Goal: Find specific page/section: Find specific page/section

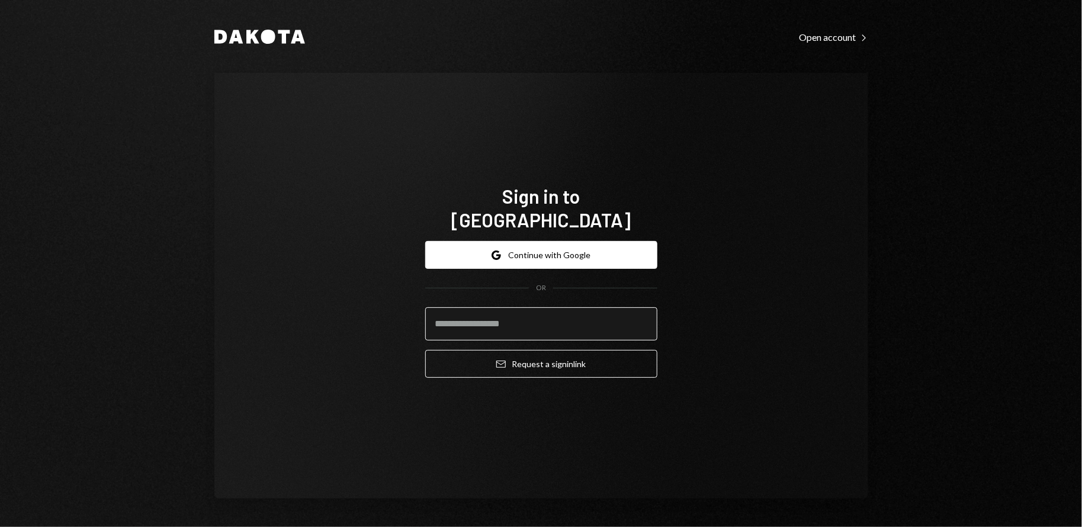
click at [460, 312] on input "email" at bounding box center [541, 323] width 232 height 33
type input "**********"
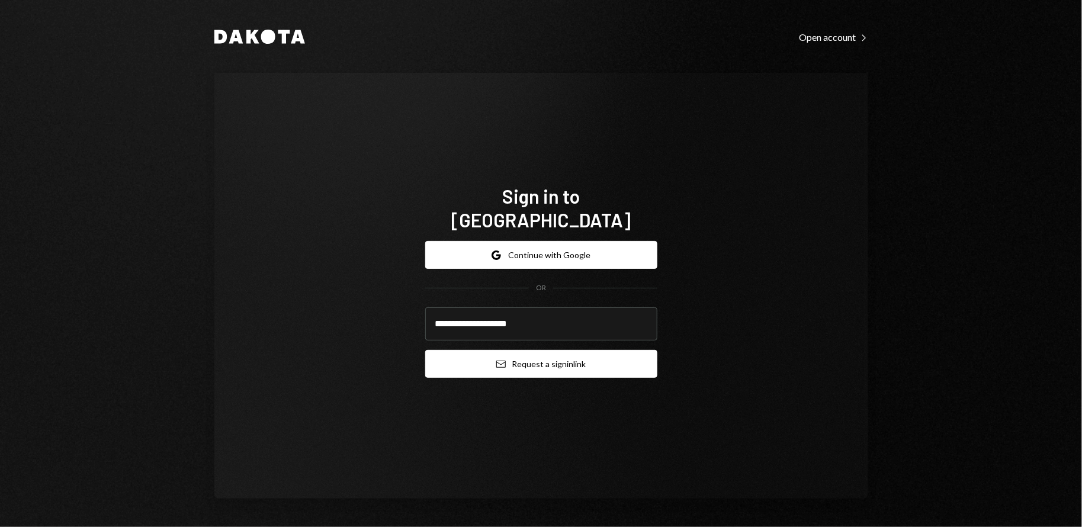
click at [519, 358] on button "Email Request a sign in link" at bounding box center [541, 364] width 232 height 28
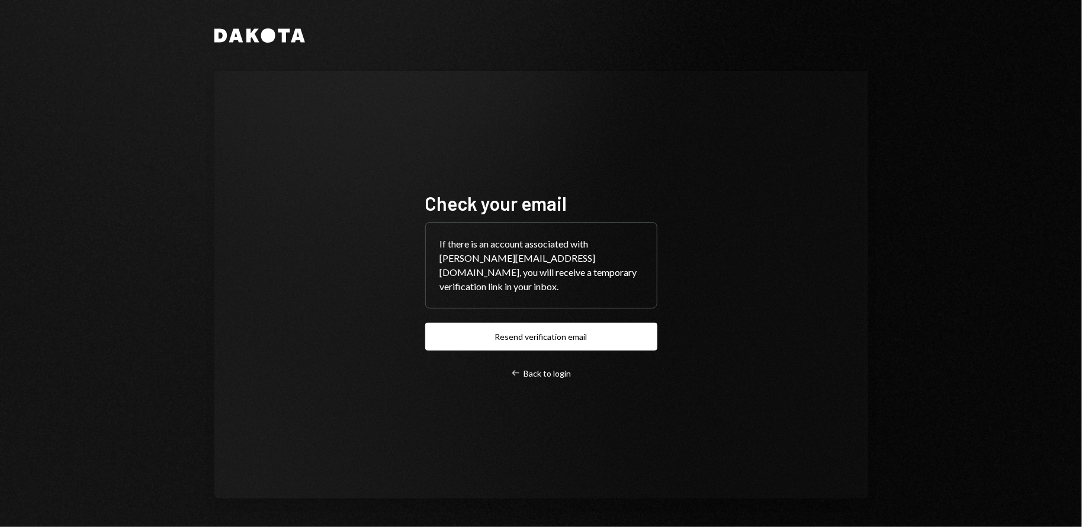
click at [517, 345] on div "Check your email If there is an account associated with [EMAIL_ADDRESS][DOMAIN_…" at bounding box center [541, 285] width 232 height 188
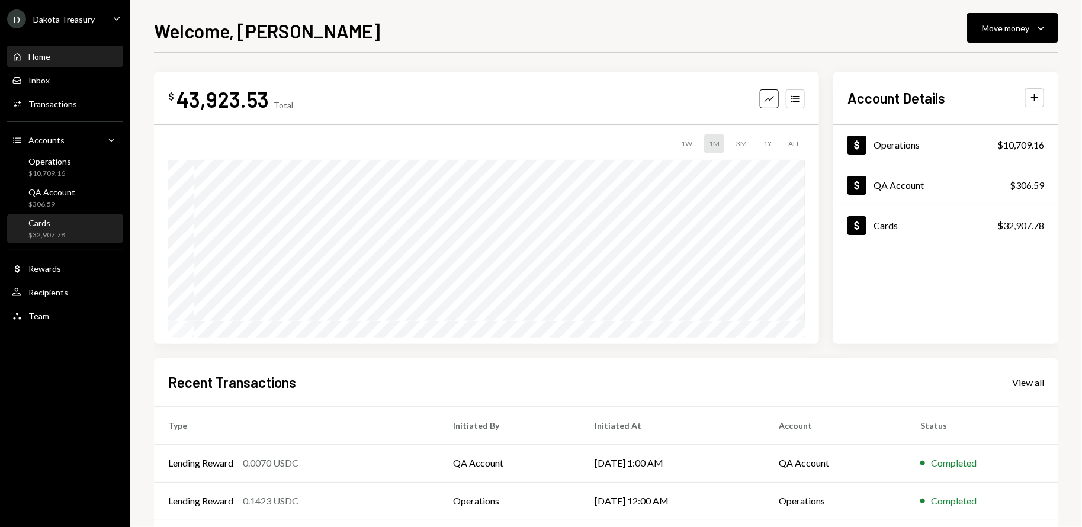
click at [62, 223] on div "Cards" at bounding box center [46, 223] width 37 height 10
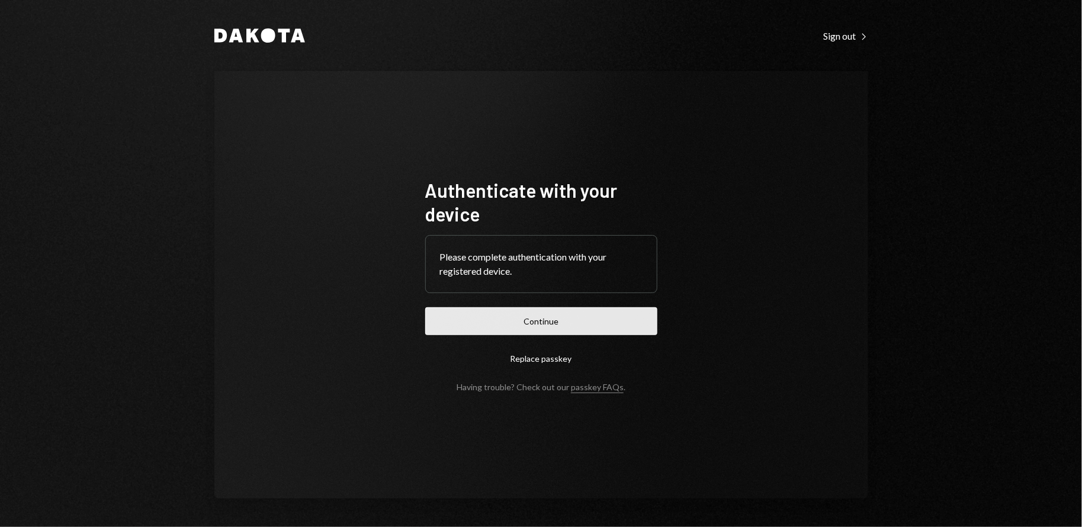
click at [581, 325] on button "Continue" at bounding box center [541, 321] width 232 height 28
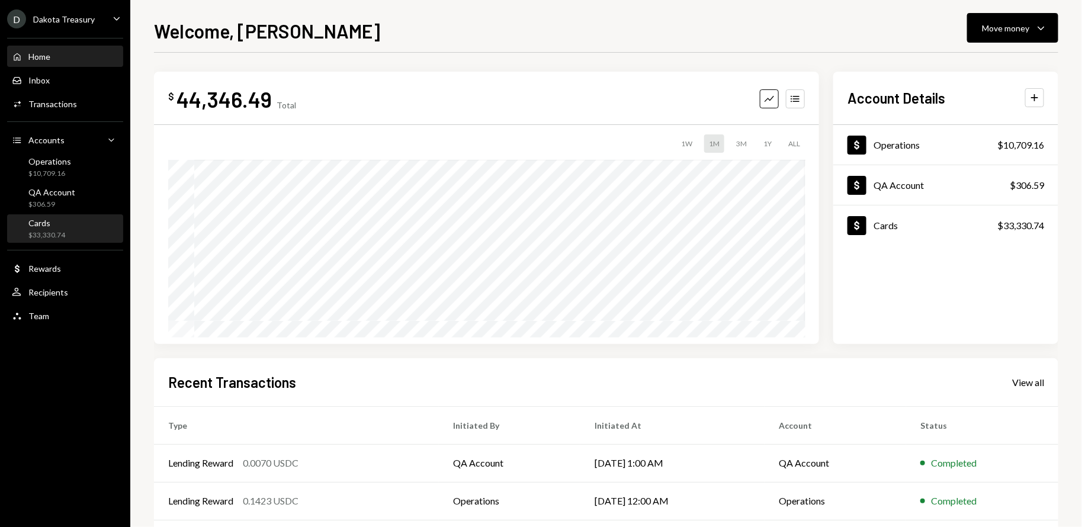
click at [39, 222] on div "Cards" at bounding box center [46, 223] width 37 height 10
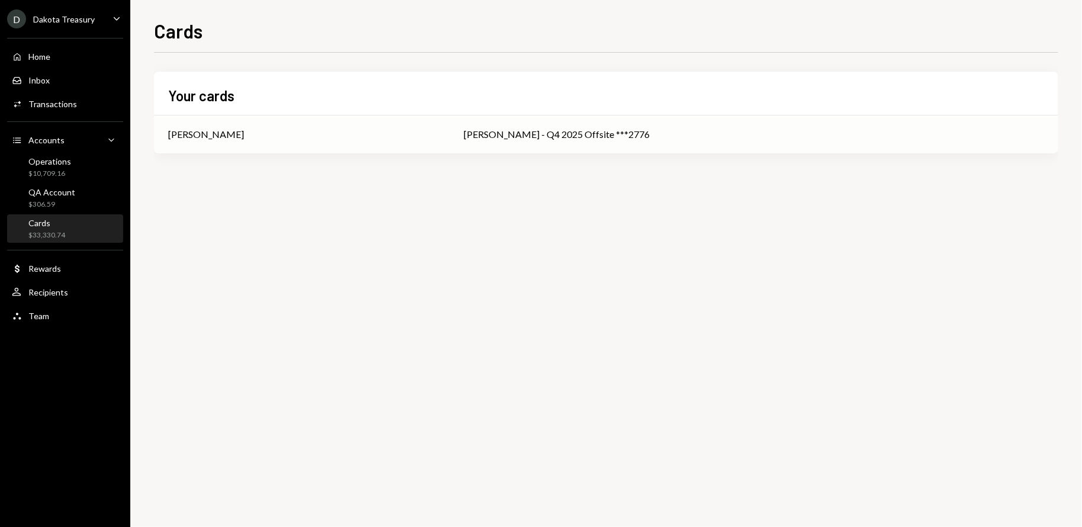
click at [272, 139] on div "Chris Bair" at bounding box center [302, 134] width 268 height 14
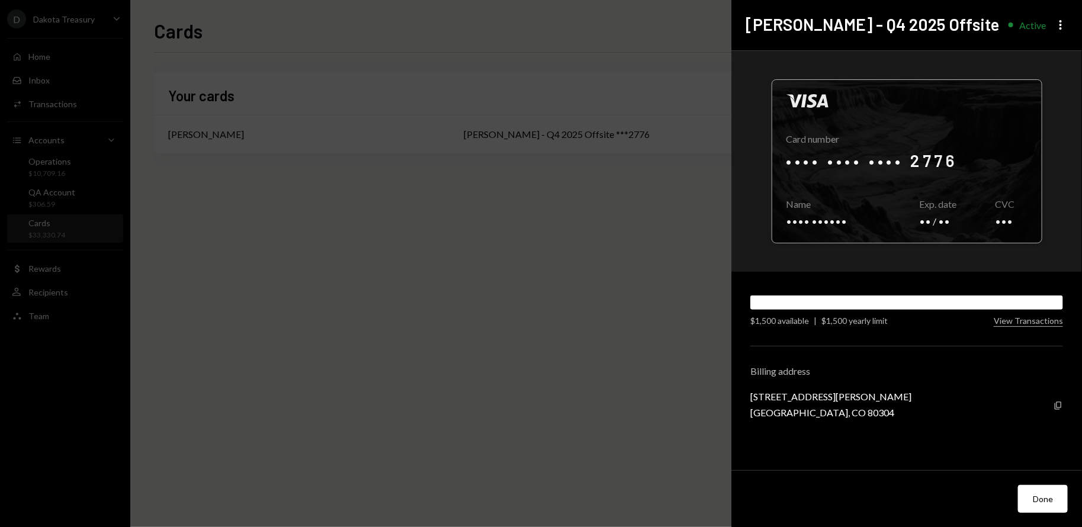
click at [921, 165] on div at bounding box center [907, 161] width 270 height 163
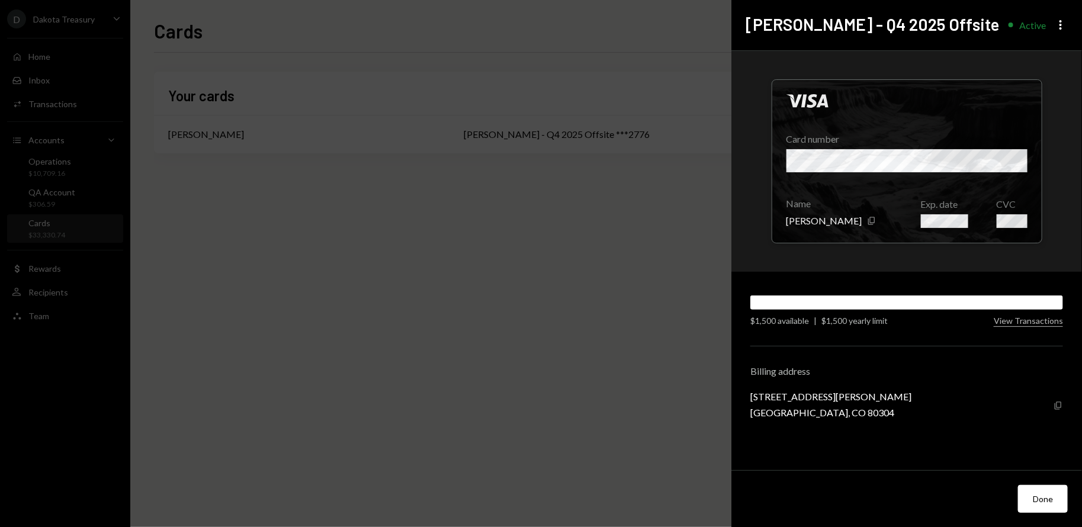
click at [1061, 403] on icon "button" at bounding box center [1058, 406] width 7 height 8
